Goal: Transaction & Acquisition: Obtain resource

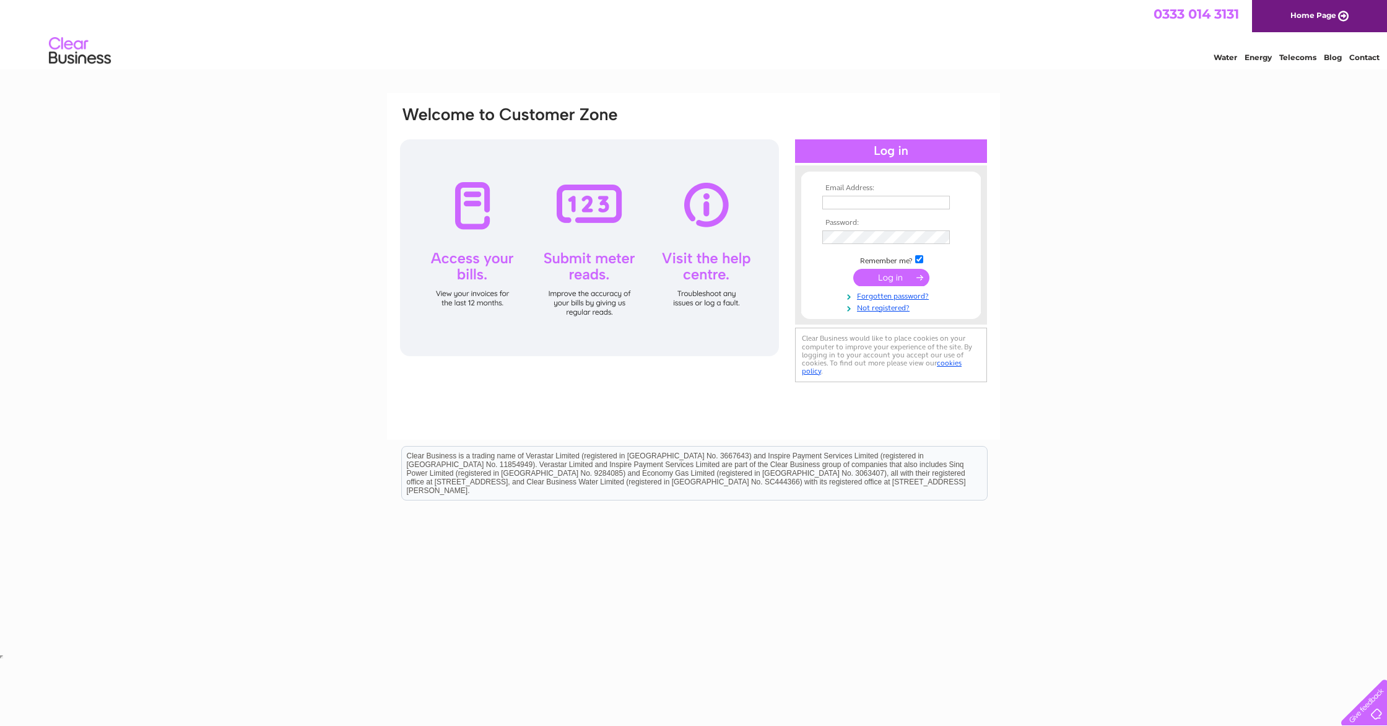
click at [861, 202] on input "text" at bounding box center [886, 203] width 128 height 14
type input "boutique@veryspexy.co.uk"
click at [853, 270] on input "submit" at bounding box center [891, 278] width 76 height 17
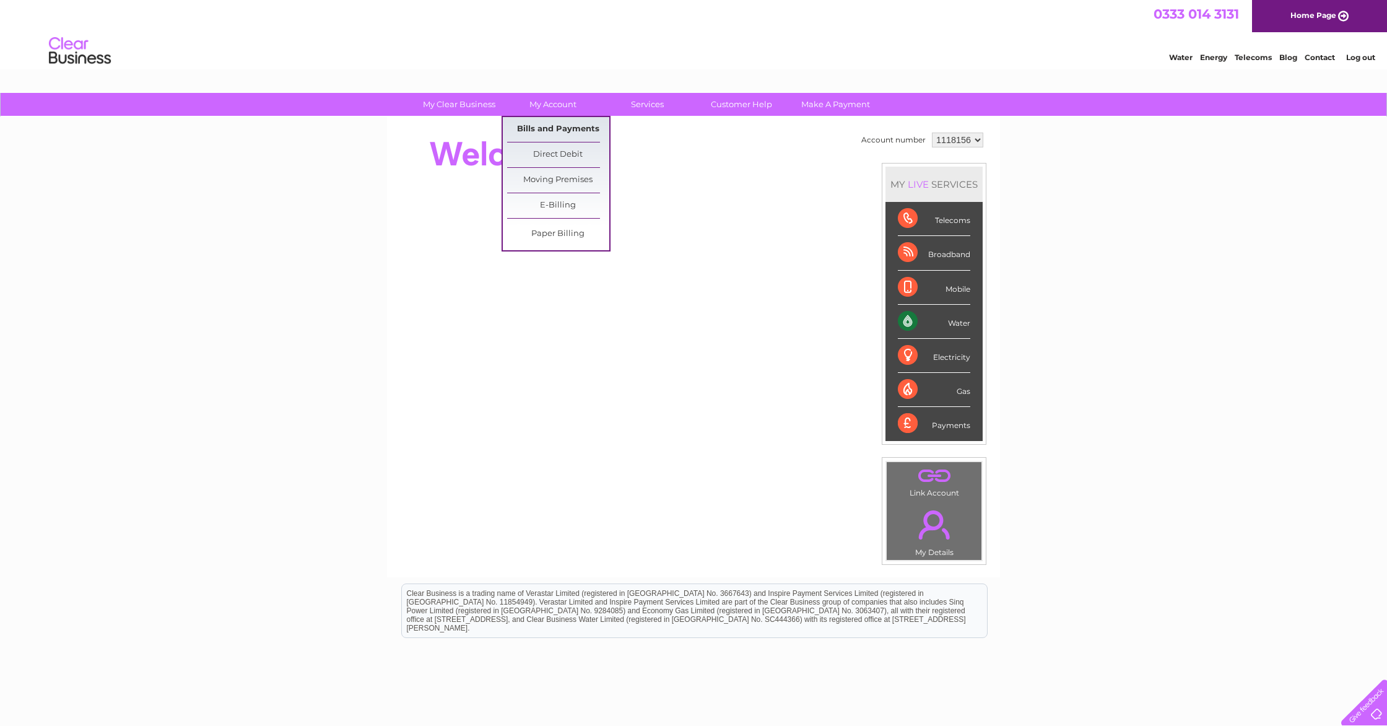
click at [572, 130] on link "Bills and Payments" at bounding box center [558, 129] width 102 height 25
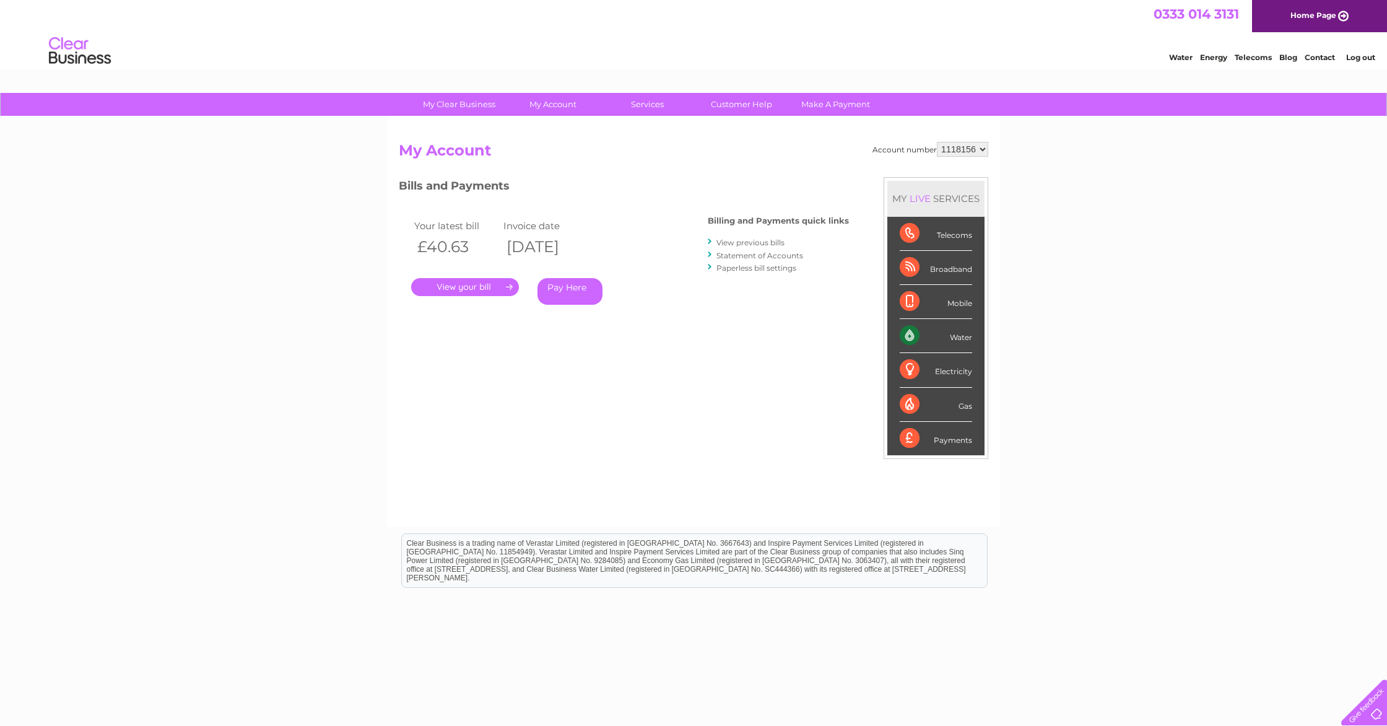
click at [456, 284] on link "." at bounding box center [465, 287] width 108 height 18
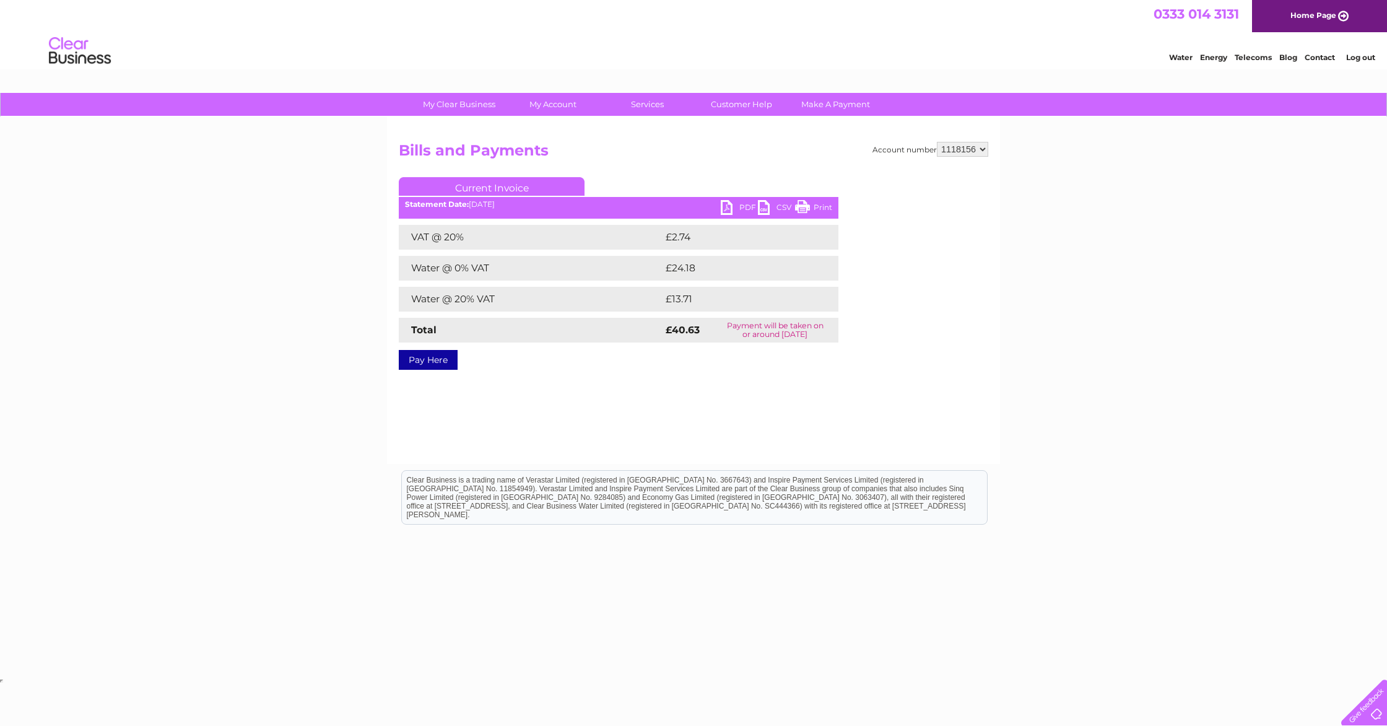
click at [729, 207] on link "PDF" at bounding box center [739, 209] width 37 height 18
